Goal: Information Seeking & Learning: Learn about a topic

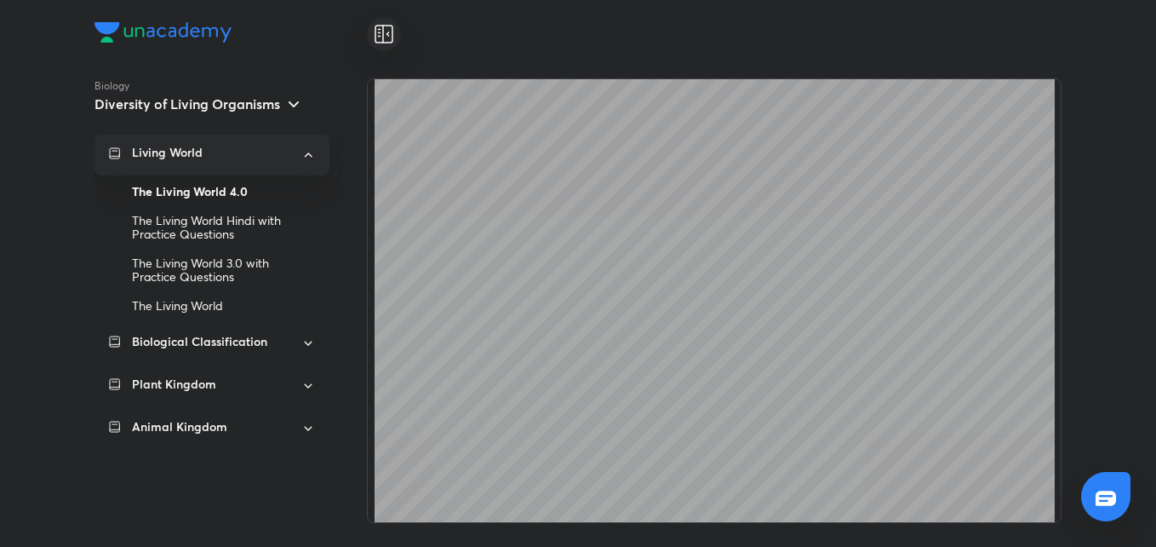
scroll to position [5410, 0]
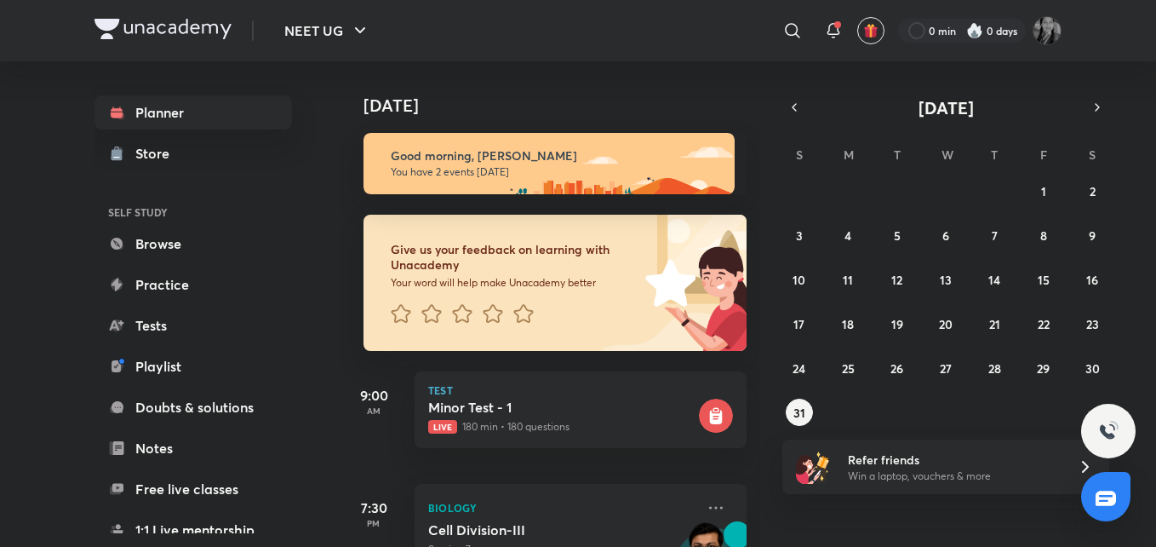
click at [326, 278] on div "Planner Store SELF STUDY Browse Practice Tests Playlist Doubts & solutions Note…" at bounding box center [578, 303] width 967 height 485
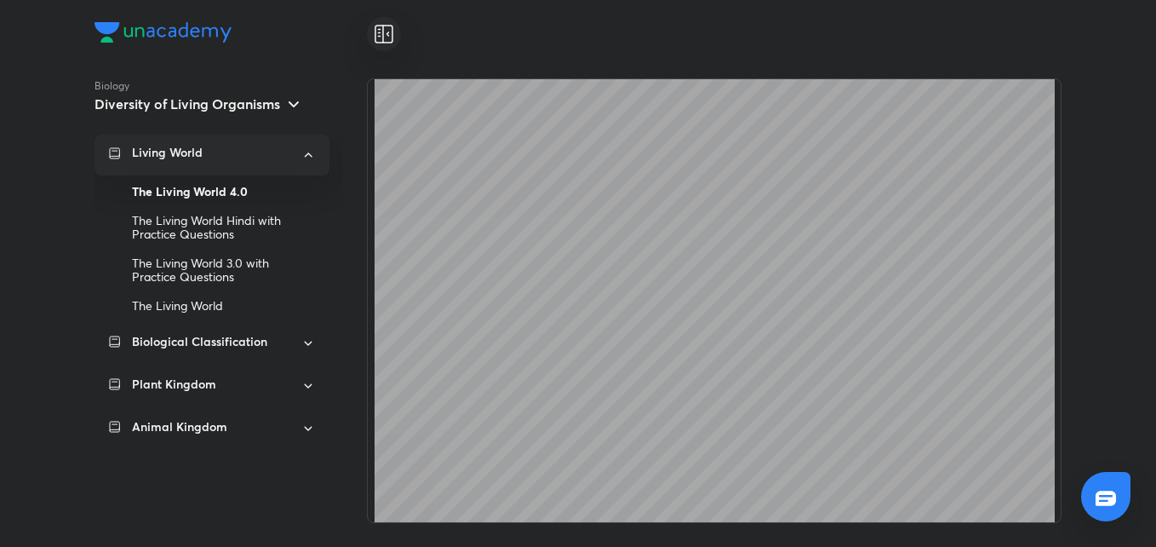
scroll to position [5106, 0]
click at [1127, 129] on div "Biology Diversity of Living Organisms Living World The Living World 4.0 The Liv…" at bounding box center [578, 273] width 1156 height 547
